Goal: Book appointment/travel/reservation

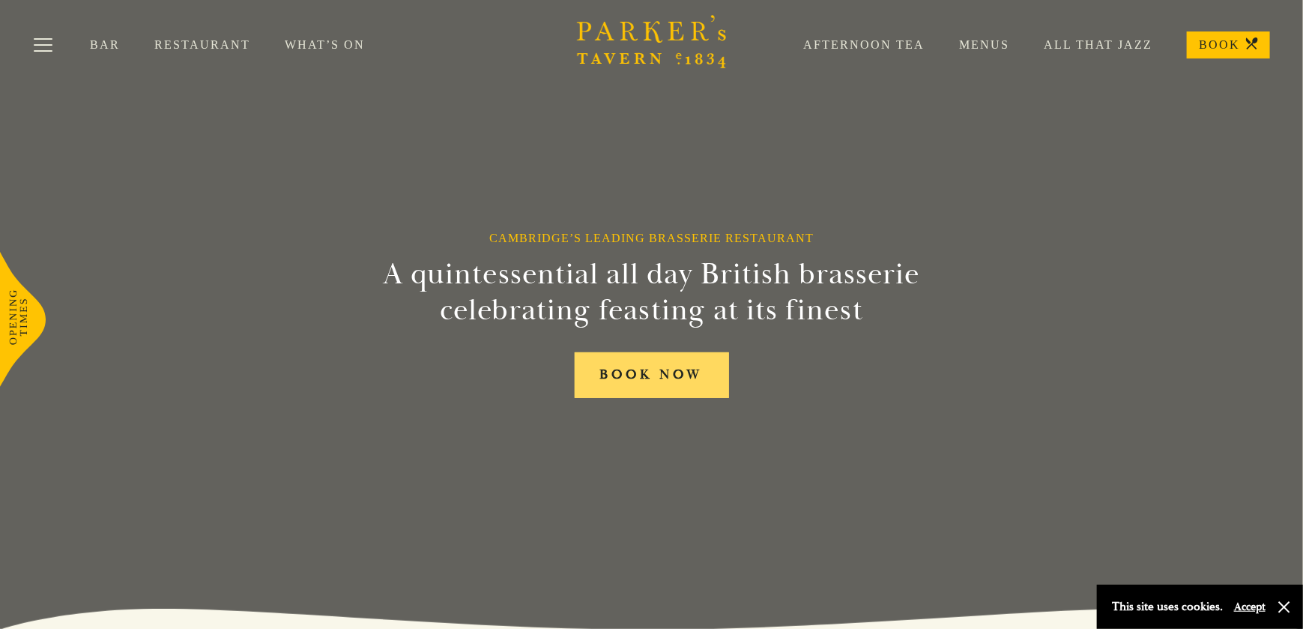
click at [637, 377] on link "BOOK NOW" at bounding box center [652, 375] width 154 height 46
click at [38, 45] on button "Toggle navigation" at bounding box center [43, 48] width 64 height 64
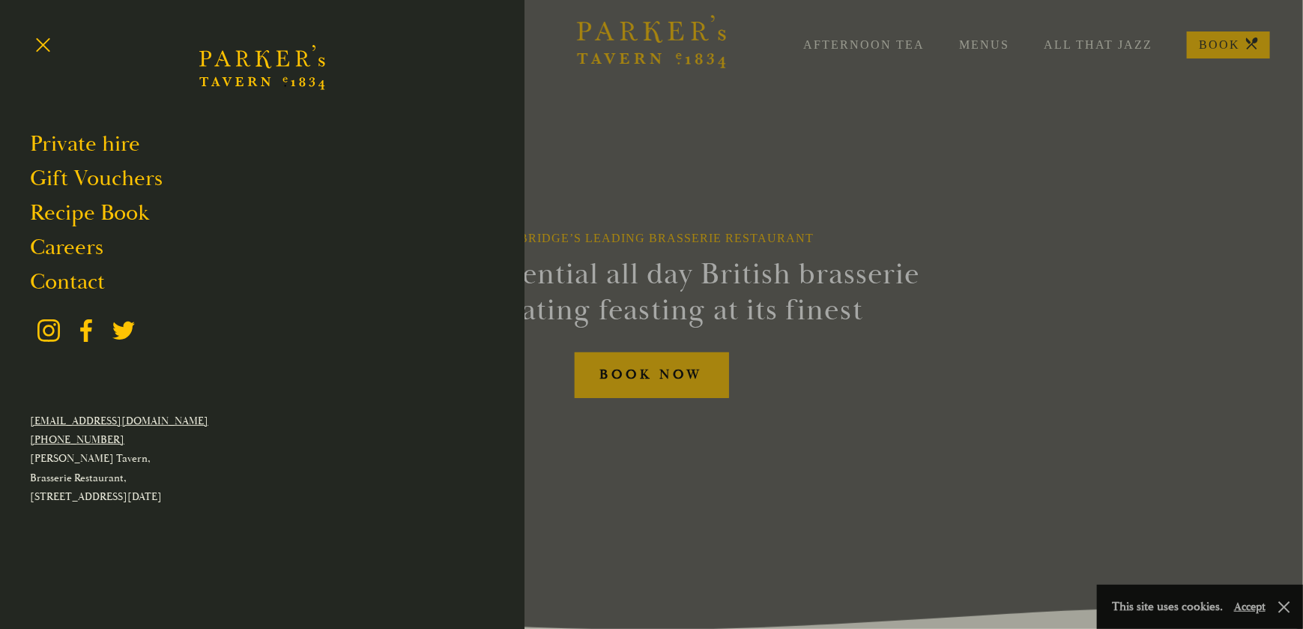
click at [609, 130] on div at bounding box center [651, 314] width 1303 height 629
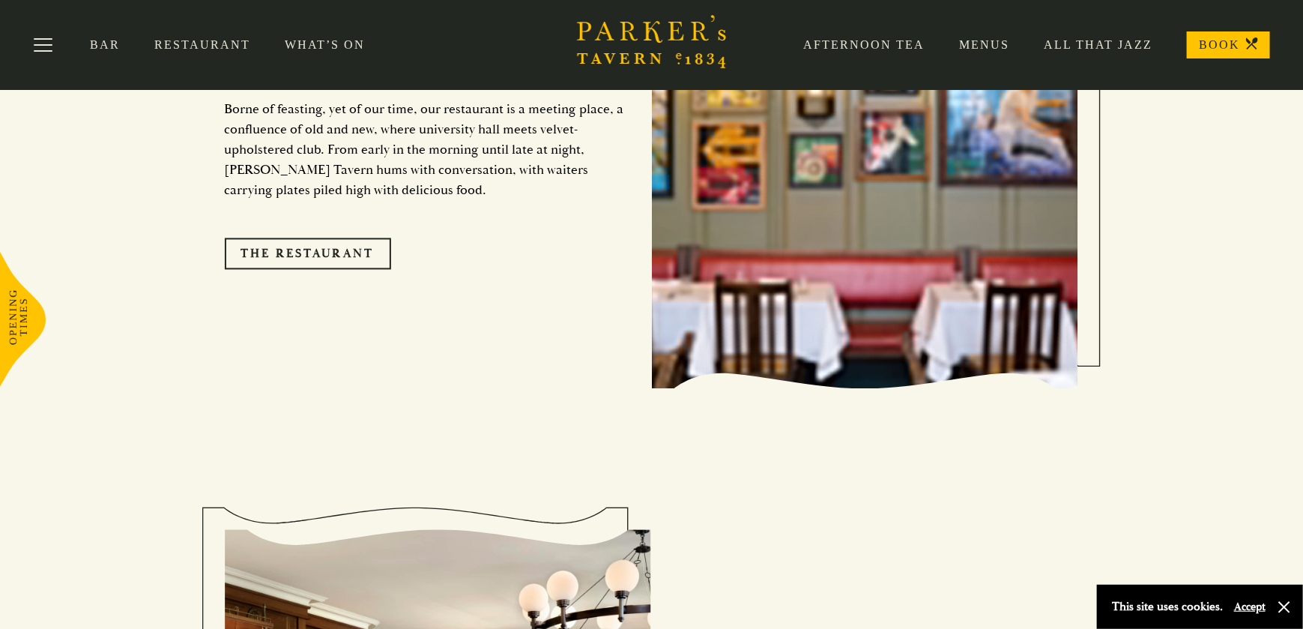
scroll to position [1274, 0]
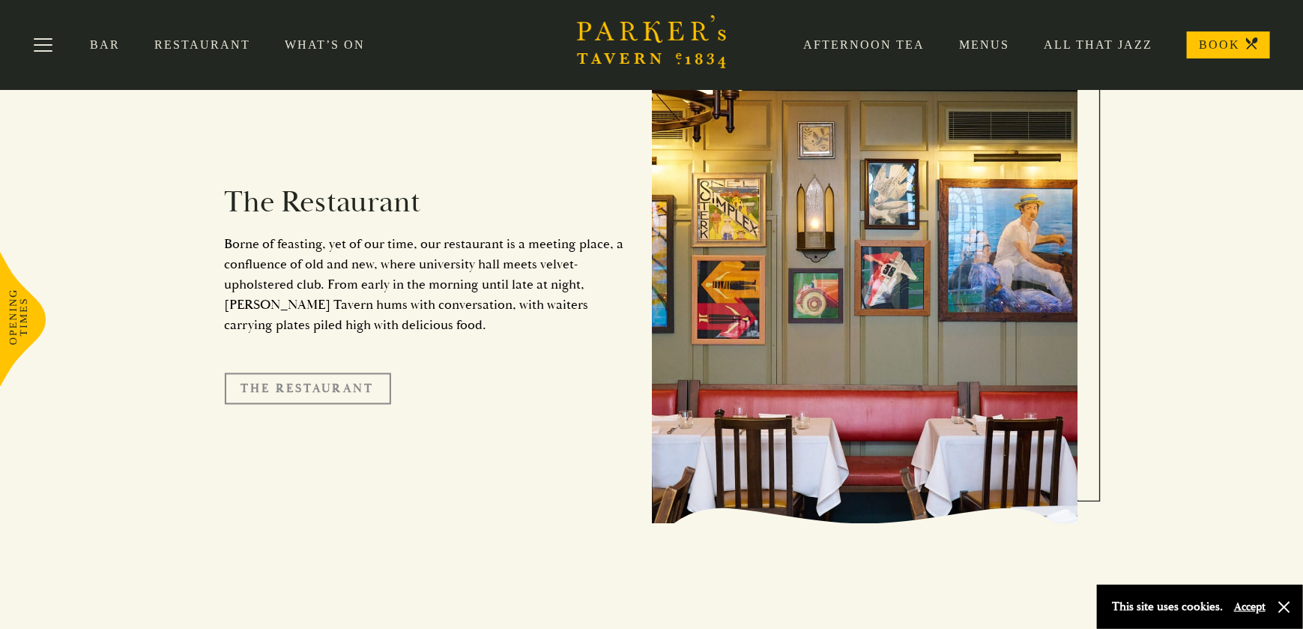
click at [308, 373] on link "The Restaurant" at bounding box center [308, 388] width 166 height 31
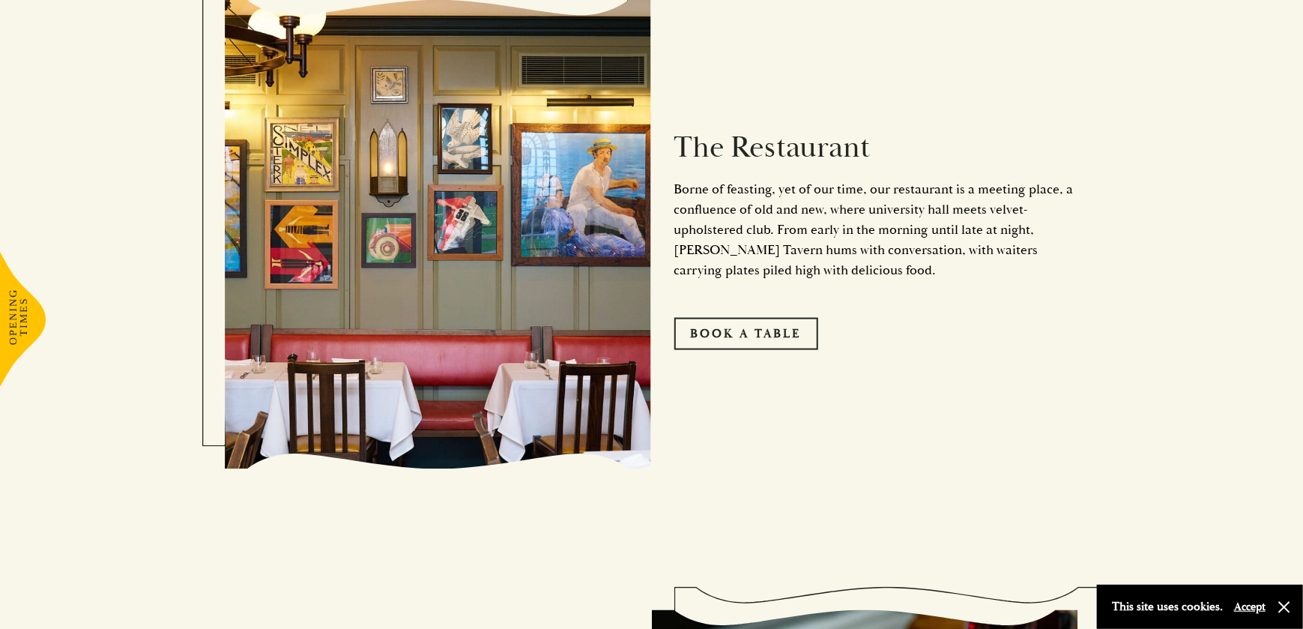
scroll to position [974, 0]
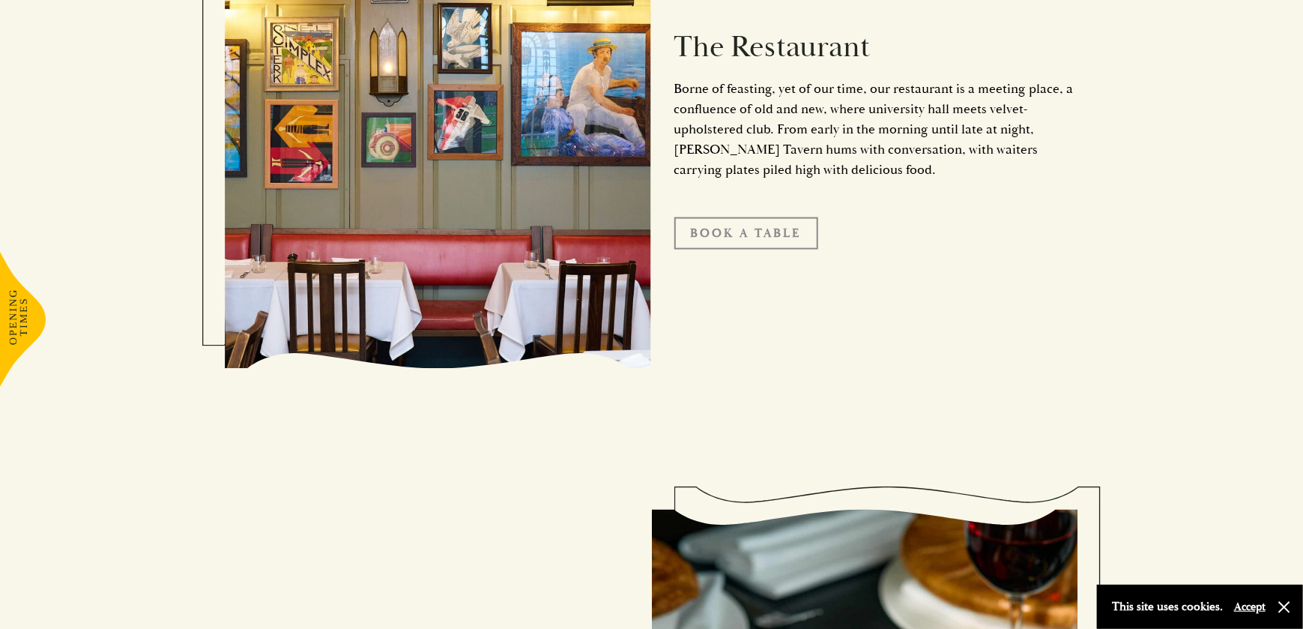
click at [756, 226] on link "Book A Table" at bounding box center [746, 232] width 144 height 31
